Goal: Obtain resource: Obtain resource

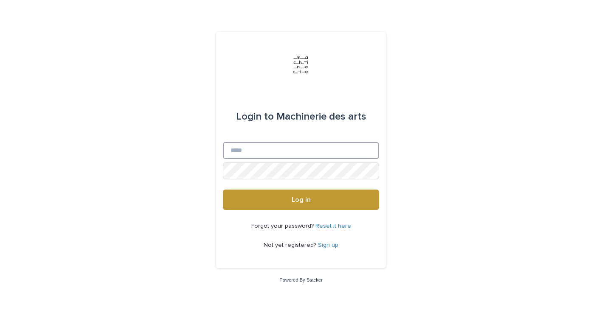
click at [316, 147] on input "Email" at bounding box center [301, 150] width 156 height 17
type input "*"
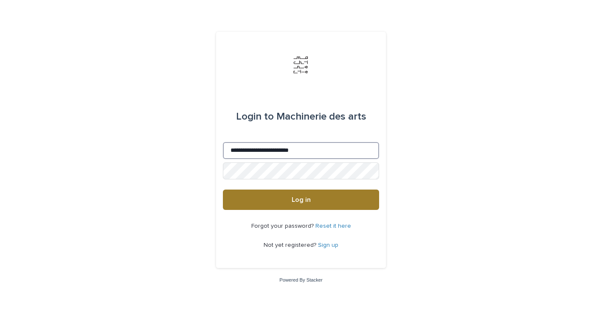
type input "**********"
click at [316, 206] on button "Log in" at bounding box center [301, 200] width 156 height 20
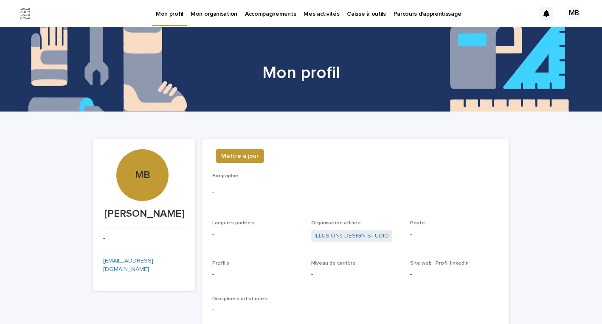
click at [358, 12] on p "Caisse à outils" at bounding box center [366, 9] width 39 height 18
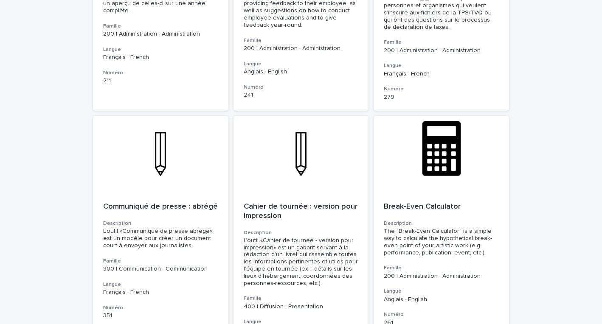
scroll to position [2862, 0]
click at [272, 202] on p "Cahier de tournée : version pour impression" at bounding box center [301, 211] width 115 height 18
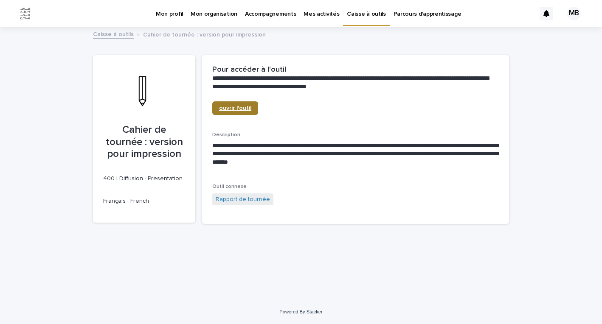
click at [248, 108] on span "ouvrir l'outil" at bounding box center [235, 108] width 32 height 6
